Goal: Check status

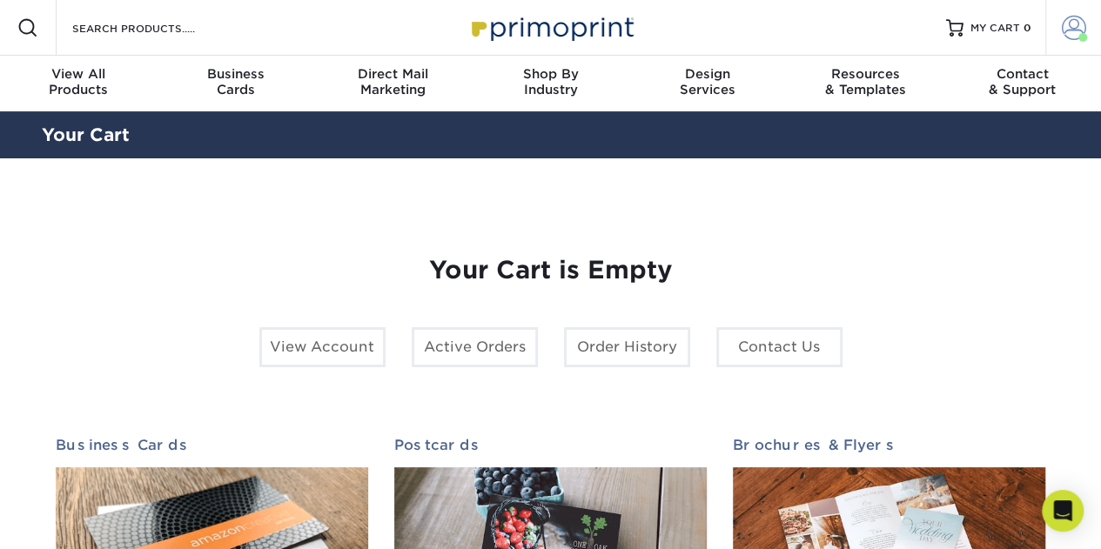
click at [1066, 16] on span at bounding box center [1074, 28] width 24 height 24
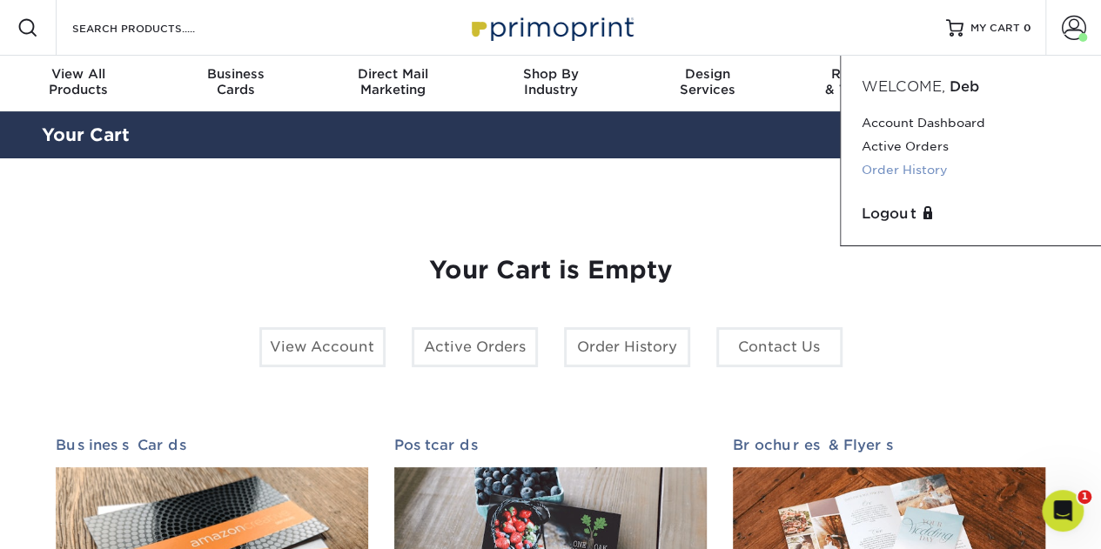
click at [903, 169] on link "Order History" at bounding box center [971, 170] width 218 height 24
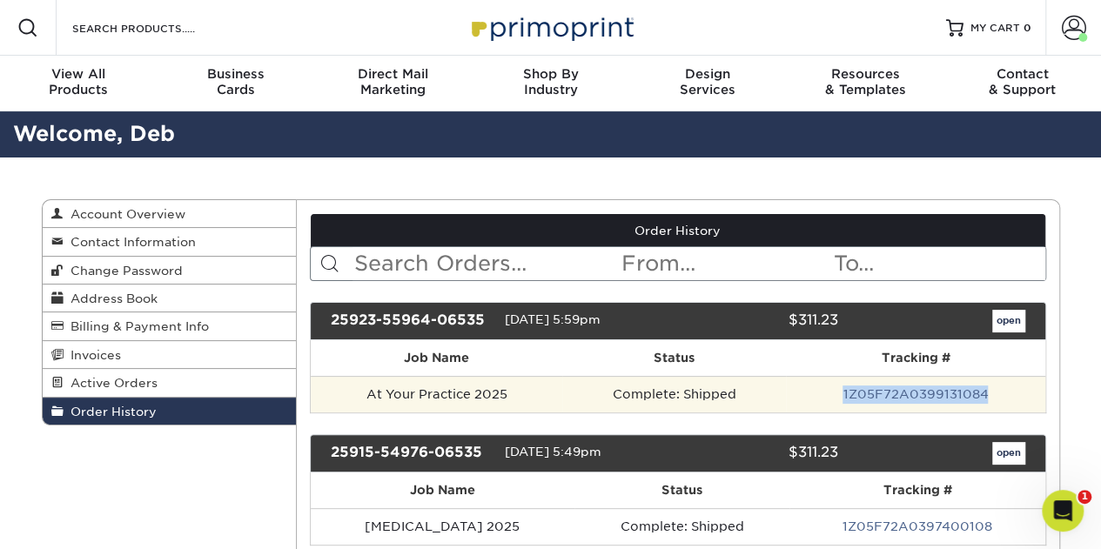
drag, startPoint x: 1001, startPoint y: 394, endPoint x: 837, endPoint y: 393, distance: 163.6
click at [837, 393] on td "1Z05F72A0399131084" at bounding box center [915, 394] width 259 height 37
copy link "1Z05F72A0399131084"
click at [874, 391] on link "1Z05F72A0399131084" at bounding box center [915, 394] width 145 height 14
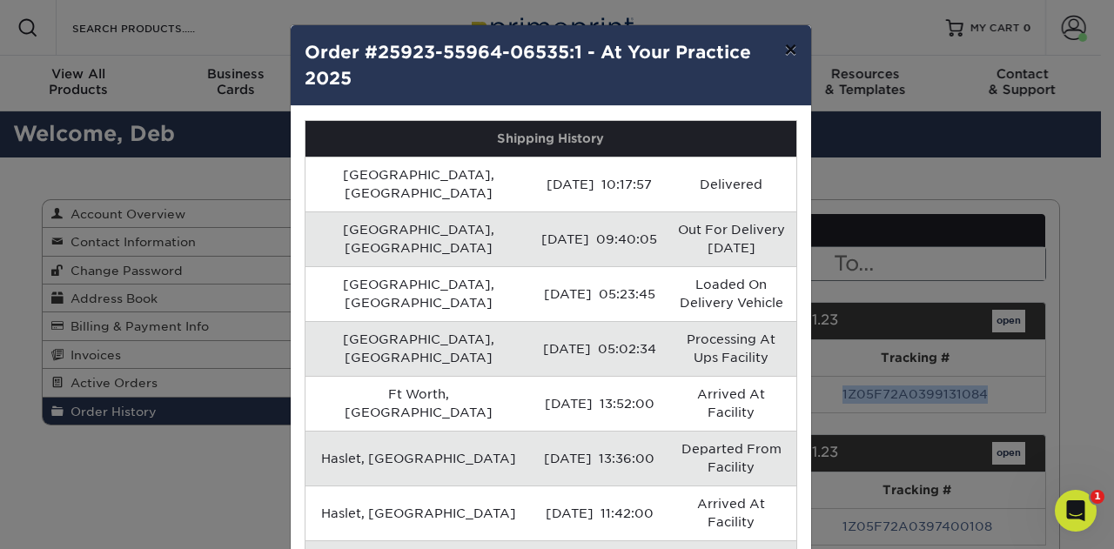
click at [784, 57] on button "×" at bounding box center [790, 49] width 40 height 49
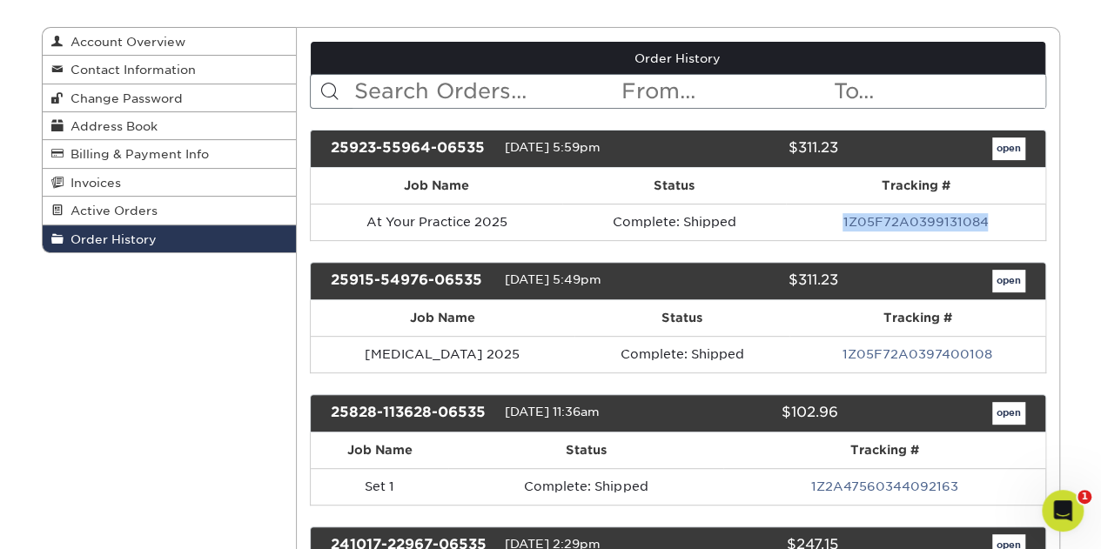
scroll to position [174, 0]
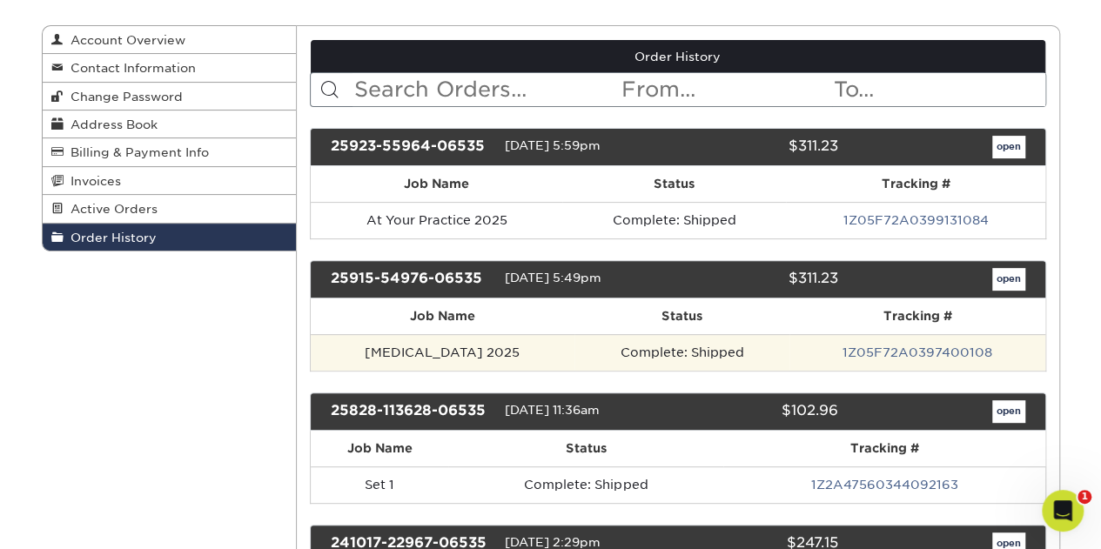
click at [871, 339] on td "1Z05F72A0397400108" at bounding box center [916, 352] width 255 height 37
click at [966, 346] on link "1Z05F72A0397400108" at bounding box center [918, 353] width 150 height 14
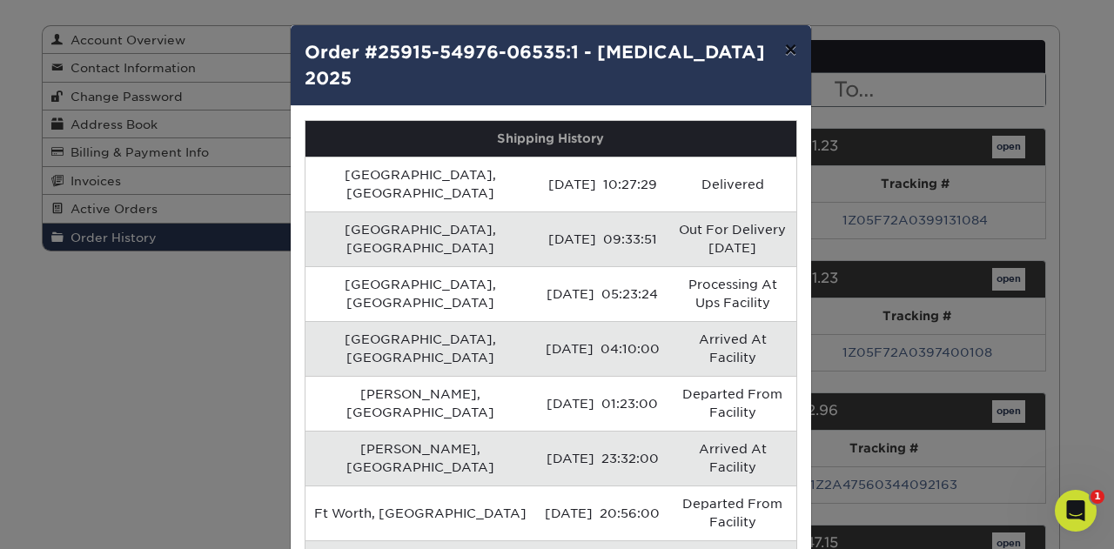
click at [778, 52] on button "×" at bounding box center [790, 49] width 40 height 49
